Goal: Transaction & Acquisition: Purchase product/service

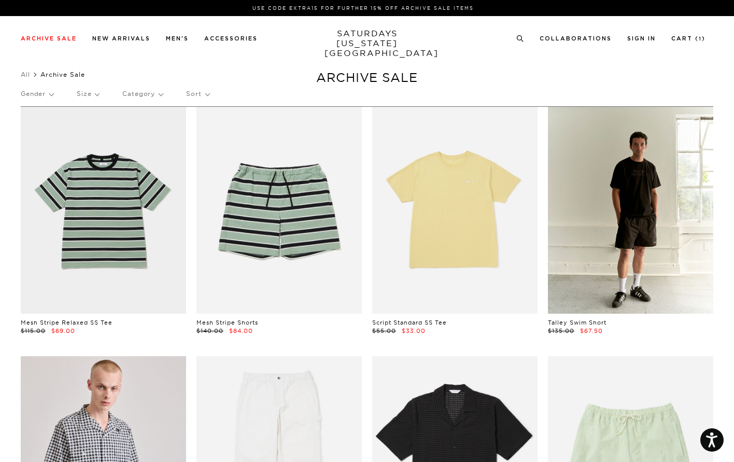
click at [603, 207] on link at bounding box center [630, 210] width 165 height 207
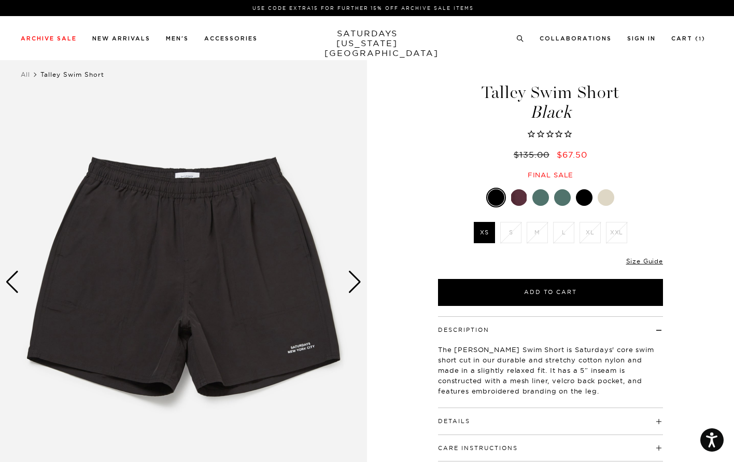
click at [516, 202] on div at bounding box center [519, 197] width 17 height 17
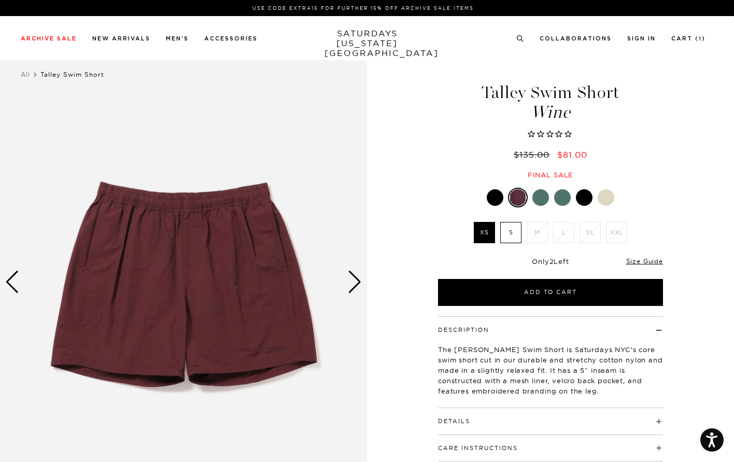
click at [540, 200] on div at bounding box center [540, 197] width 17 height 17
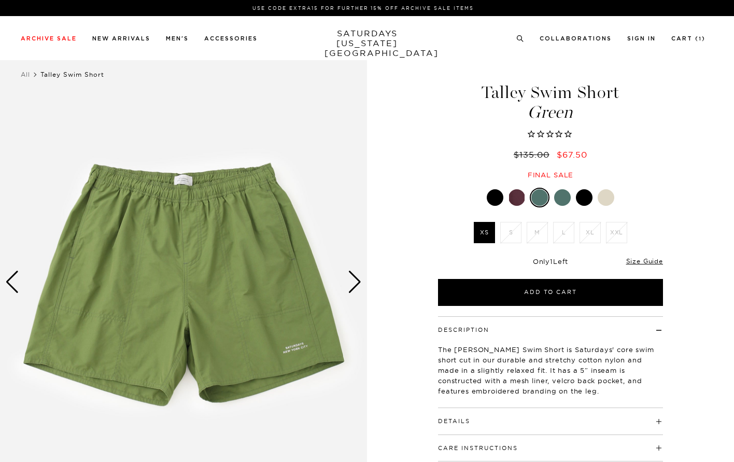
click at [565, 199] on div at bounding box center [562, 197] width 17 height 17
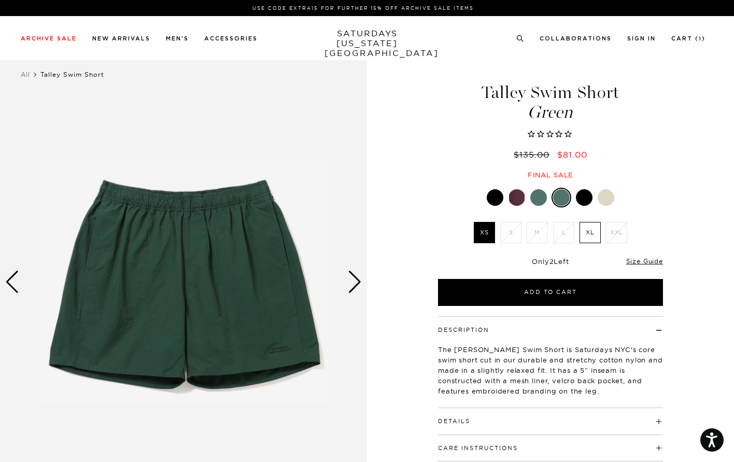
click at [582, 198] on div at bounding box center [584, 197] width 17 height 17
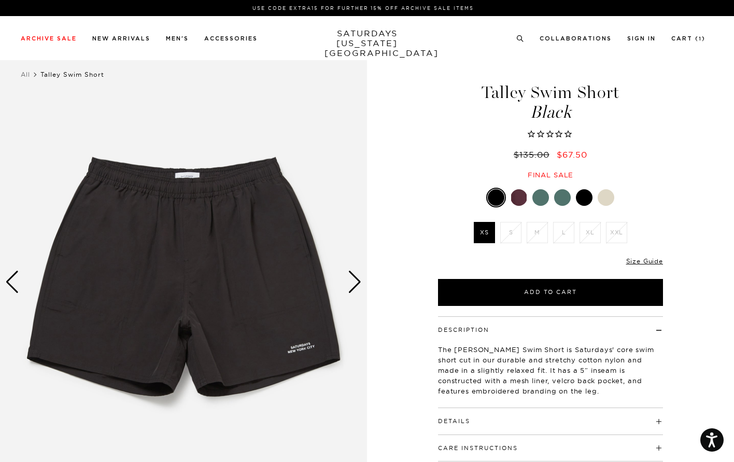
click at [606, 206] on link at bounding box center [606, 198] width 18 height 18
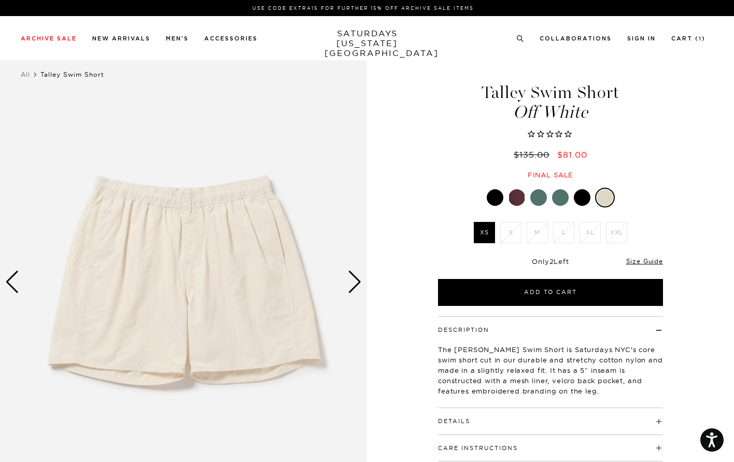
click at [563, 234] on li "L" at bounding box center [564, 232] width 26 height 21
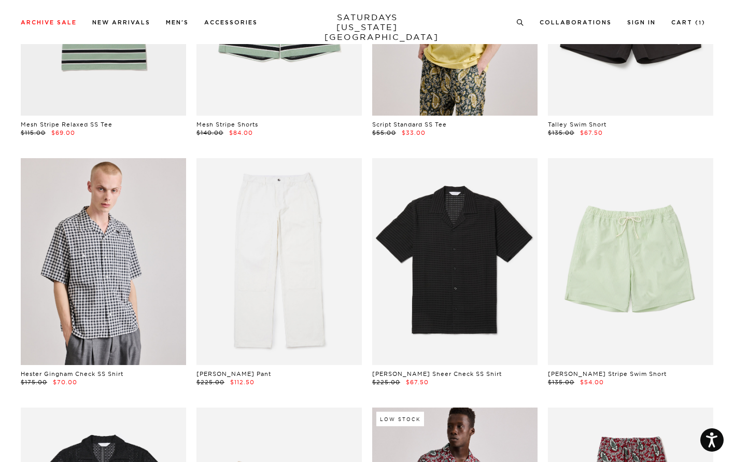
scroll to position [312, 0]
